Goal: Find specific page/section: Find specific page/section

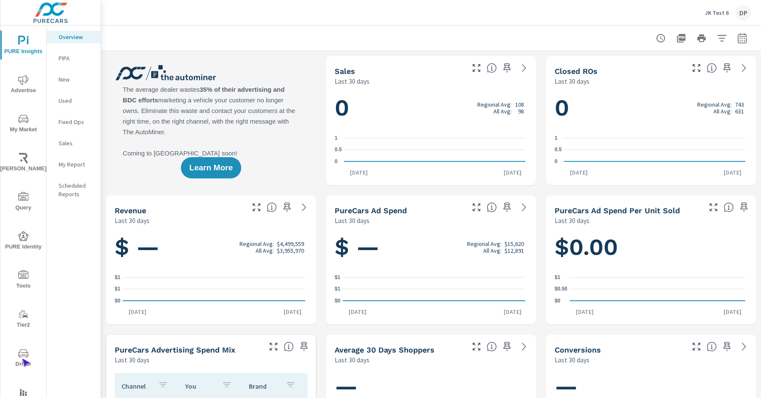
click at [22, 359] on span "Driver" at bounding box center [23, 358] width 41 height 21
